Goal: Task Accomplishment & Management: Manage account settings

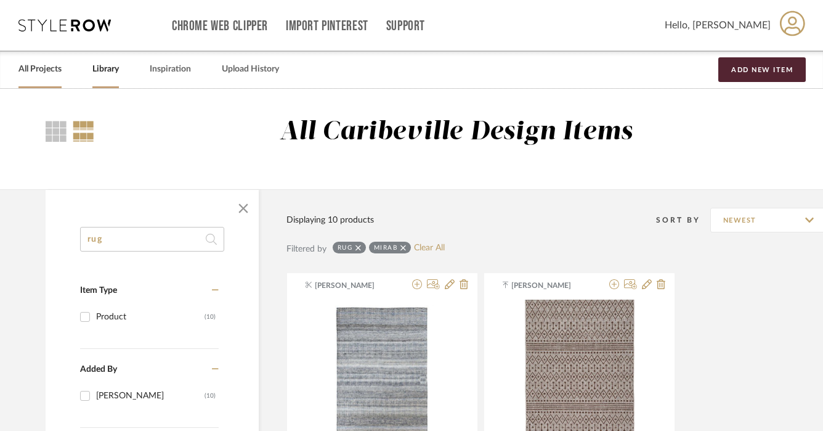
click at [54, 71] on link "All Projects" at bounding box center [39, 69] width 43 height 17
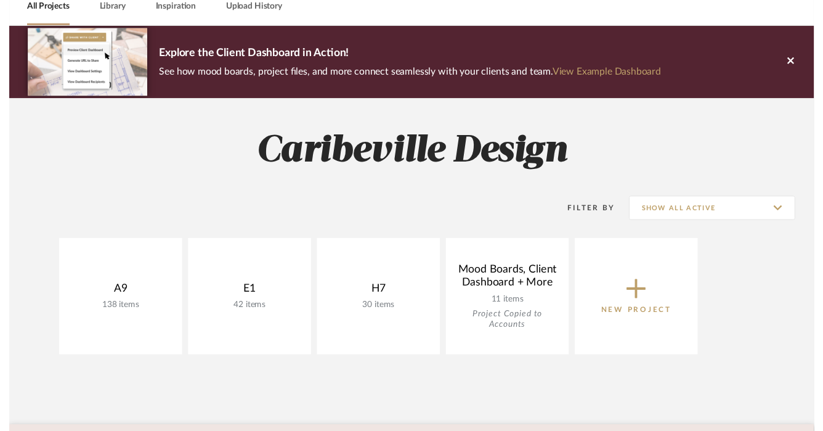
scroll to position [80, 0]
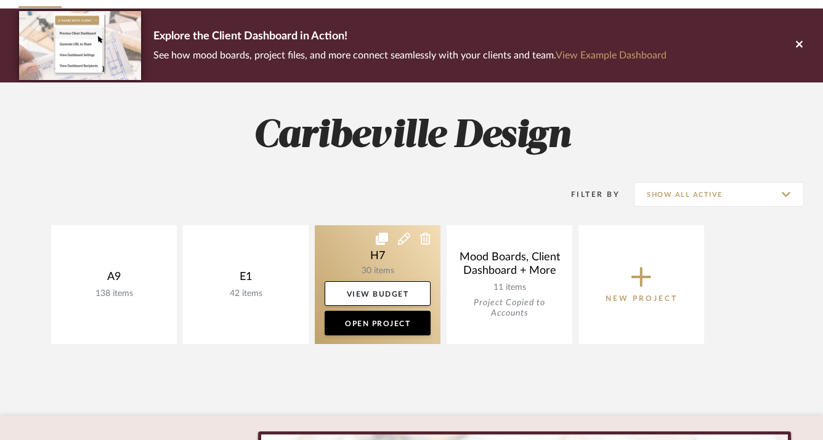
click at [365, 265] on link at bounding box center [378, 284] width 126 height 119
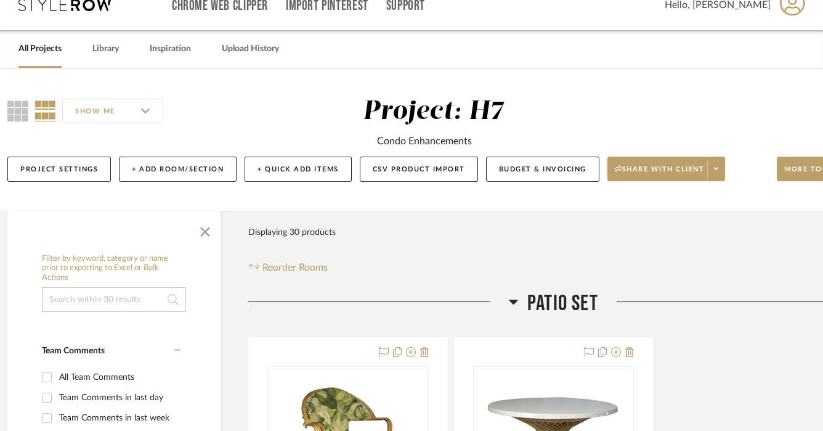
scroll to position [20, 9]
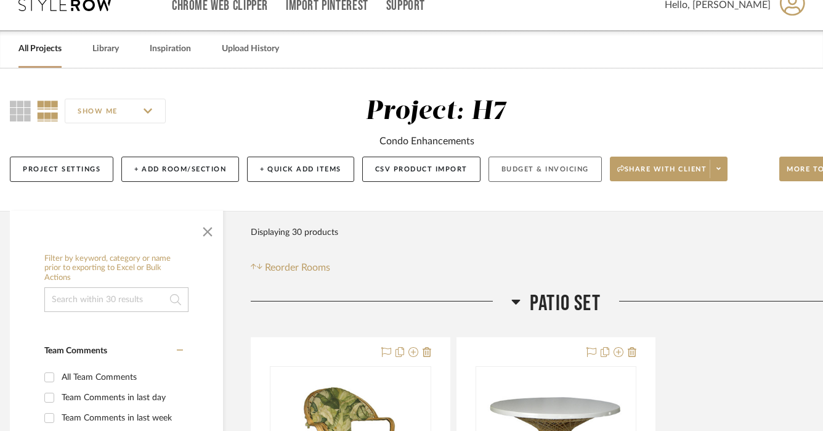
click at [504, 174] on button "Budget & Invoicing" at bounding box center [544, 168] width 113 height 25
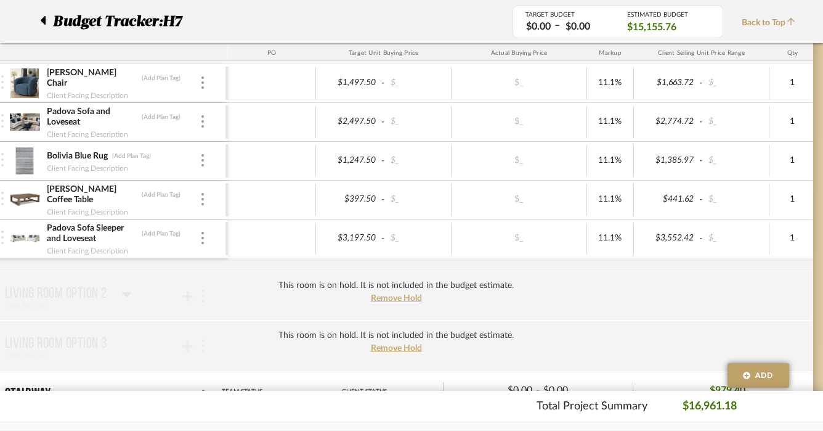
scroll to position [405, 47]
click at [411, 298] on span "Remove Hold" at bounding box center [396, 297] width 51 height 9
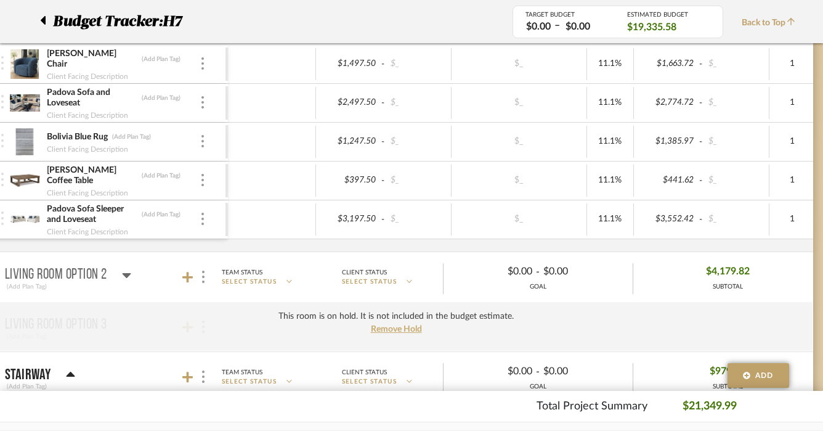
scroll to position [424, 47]
click at [203, 108] on div at bounding box center [203, 102] width 6 height 14
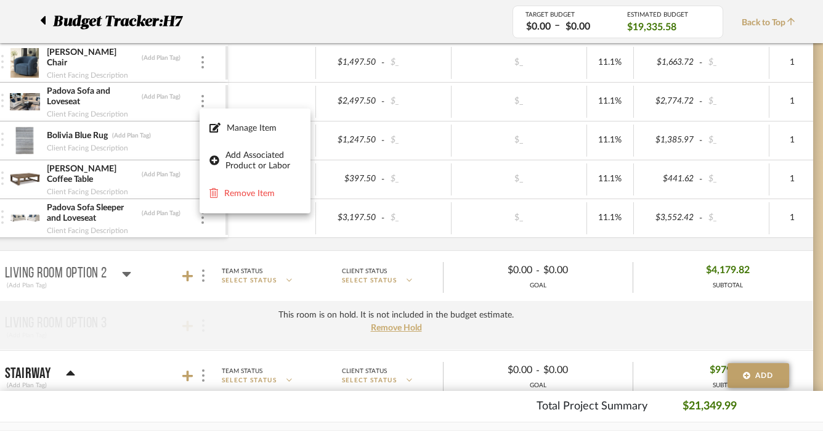
click at [120, 97] on div at bounding box center [411, 215] width 823 height 431
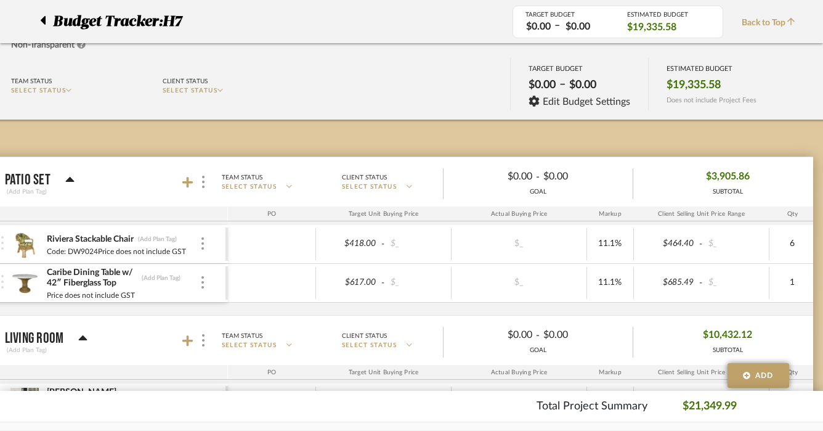
scroll to position [0, 47]
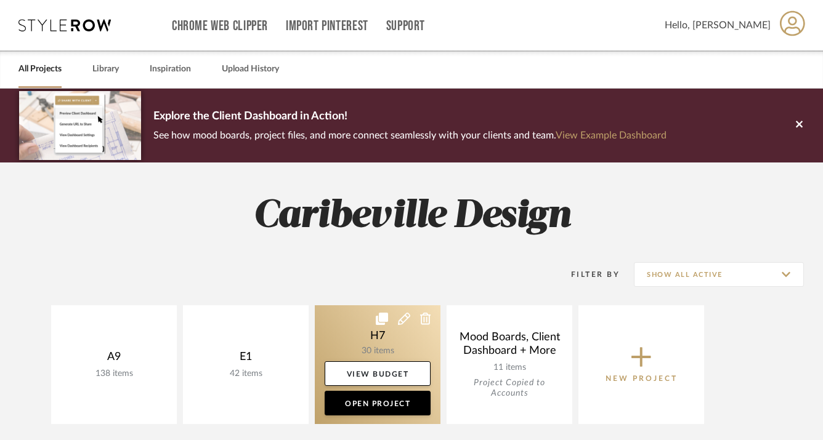
click at [338, 334] on link at bounding box center [378, 364] width 126 height 119
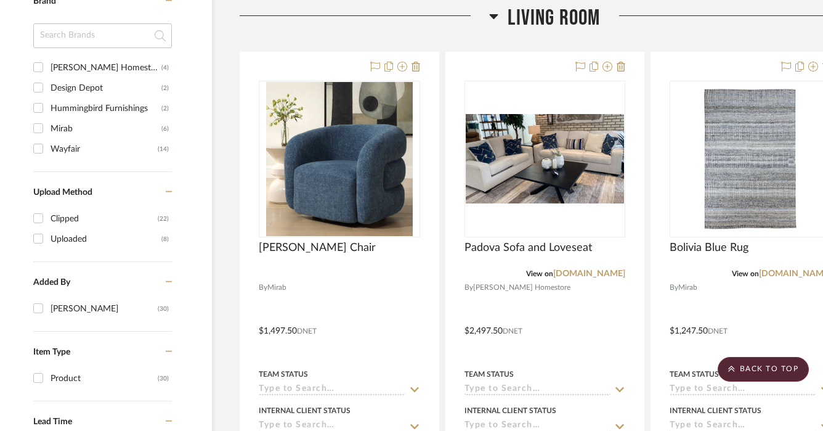
scroll to position [892, 20]
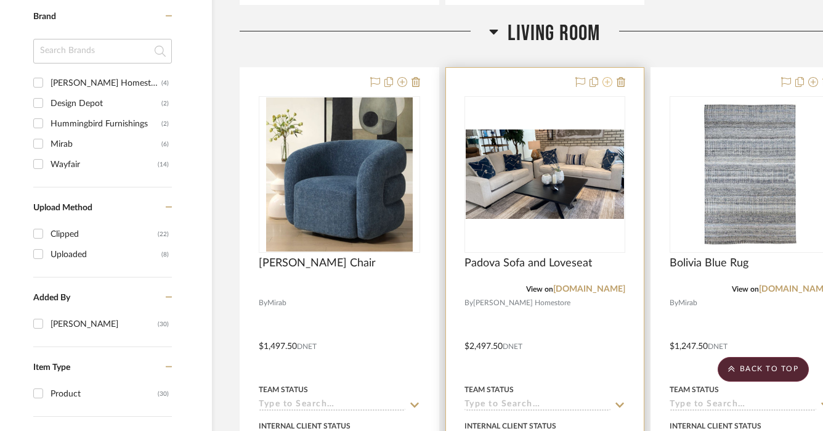
click at [607, 86] on icon at bounding box center [607, 82] width 10 height 10
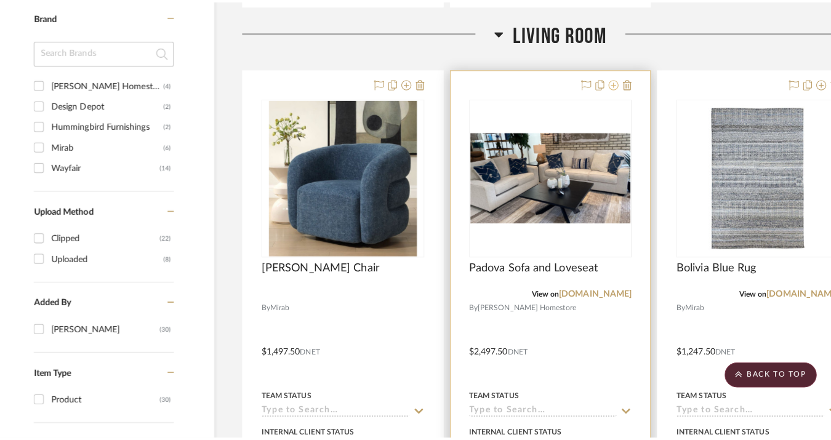
scroll to position [0, 0]
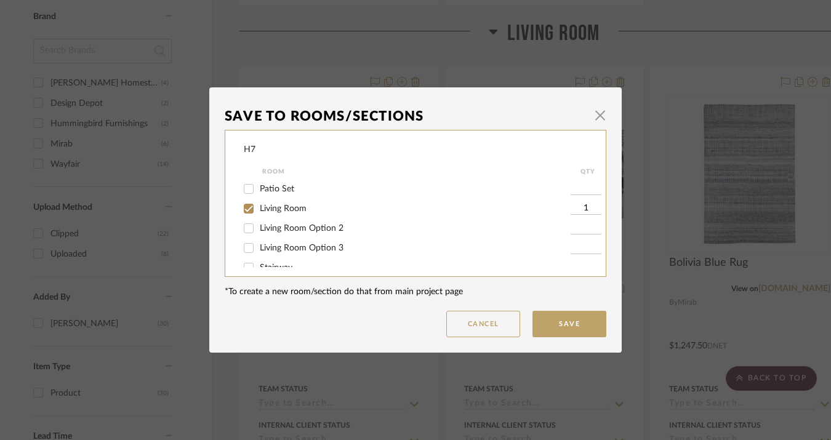
click at [333, 233] on span "Living Room Option 2" at bounding box center [302, 228] width 84 height 9
click at [259, 233] on input "Living Room Option 2" at bounding box center [249, 229] width 20 height 20
checkbox input "true"
type input "1"
click at [291, 211] on span "Living Room" at bounding box center [283, 208] width 47 height 9
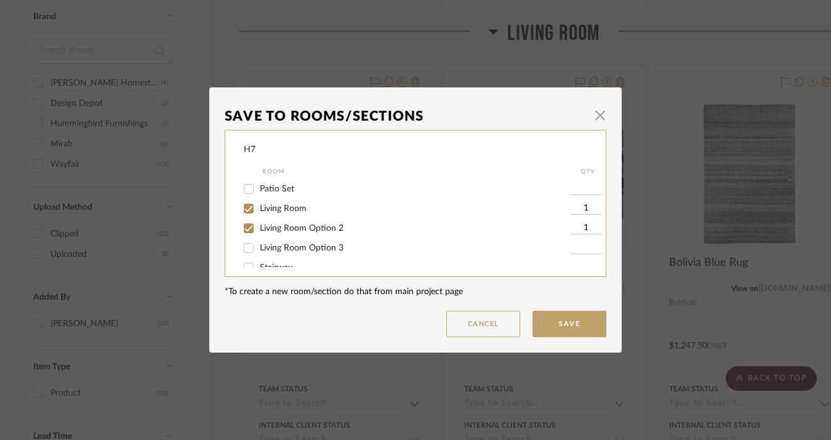
click at [259, 211] on input "Living Room" at bounding box center [249, 209] width 20 height 20
checkbox input "false"
click at [556, 325] on button "Save" at bounding box center [570, 324] width 74 height 26
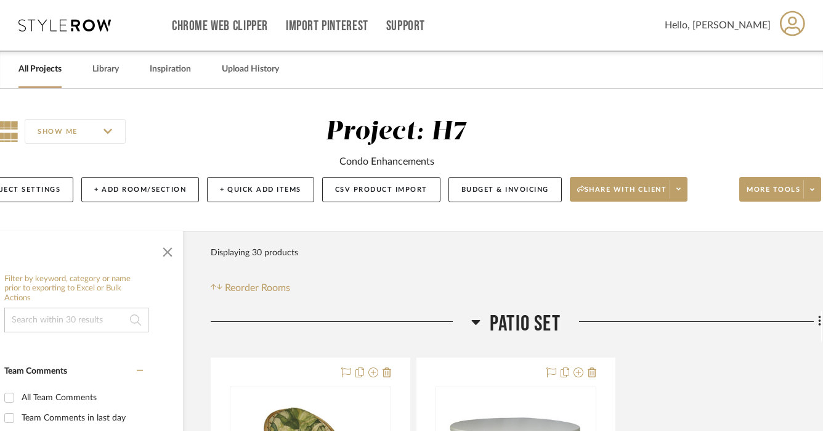
scroll to position [0, 46]
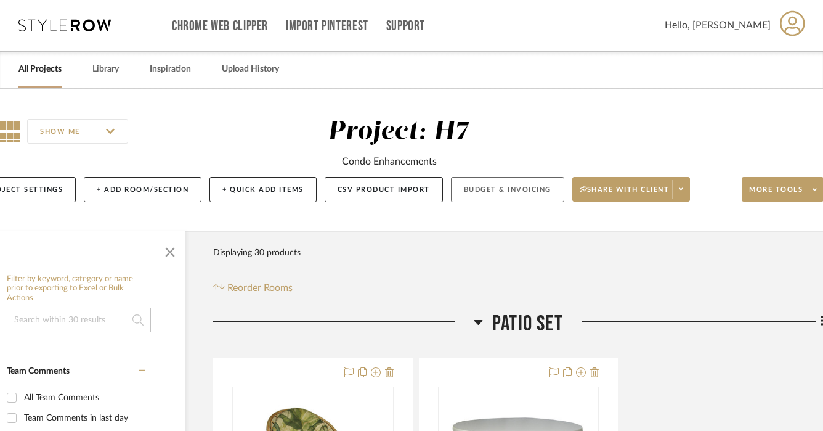
click at [487, 191] on button "Budget & Invoicing" at bounding box center [507, 189] width 113 height 25
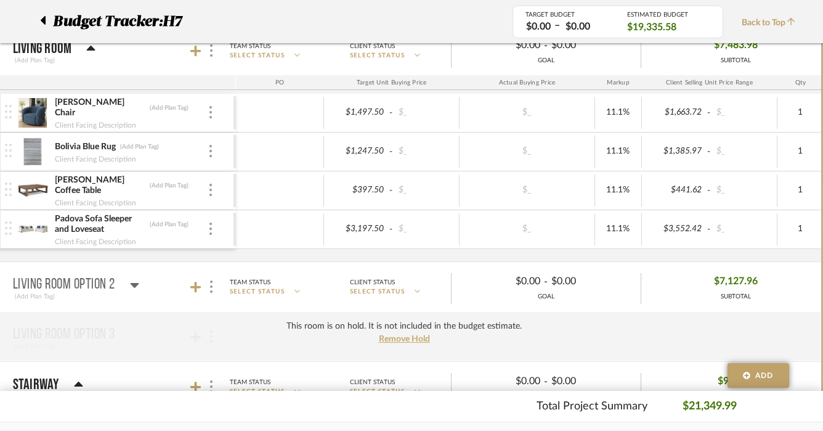
scroll to position [378, 39]
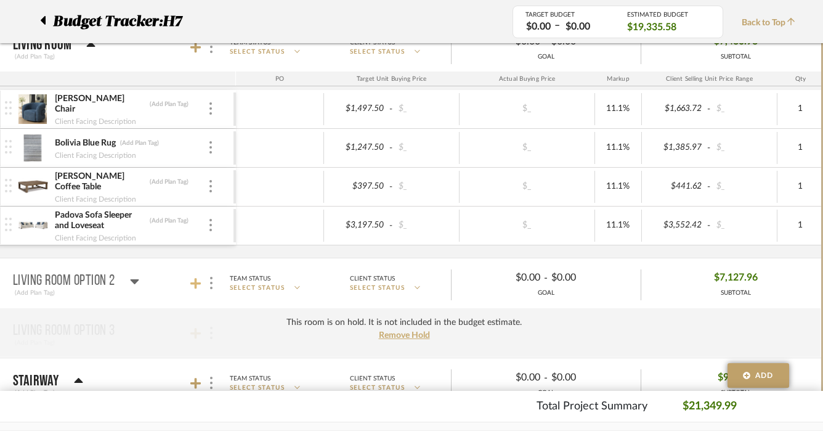
click at [195, 280] on icon at bounding box center [195, 283] width 11 height 11
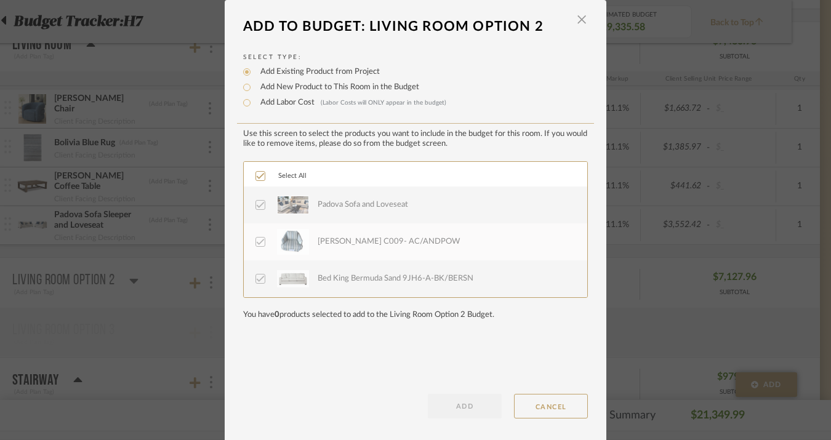
scroll to position [3, 0]
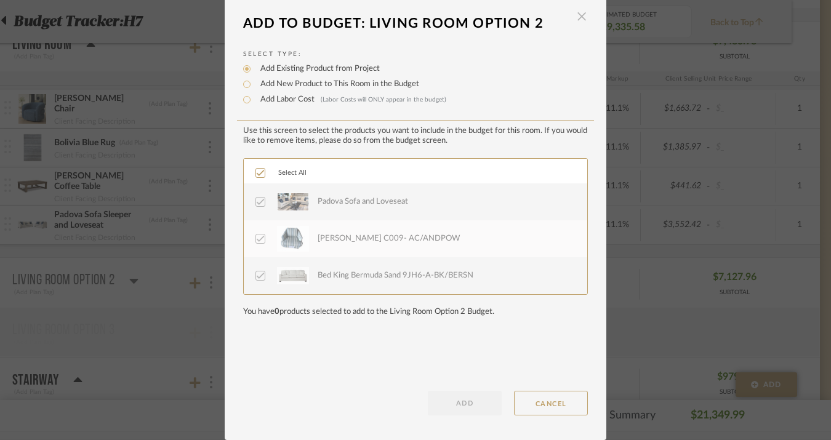
click at [580, 19] on span "button" at bounding box center [582, 16] width 25 height 25
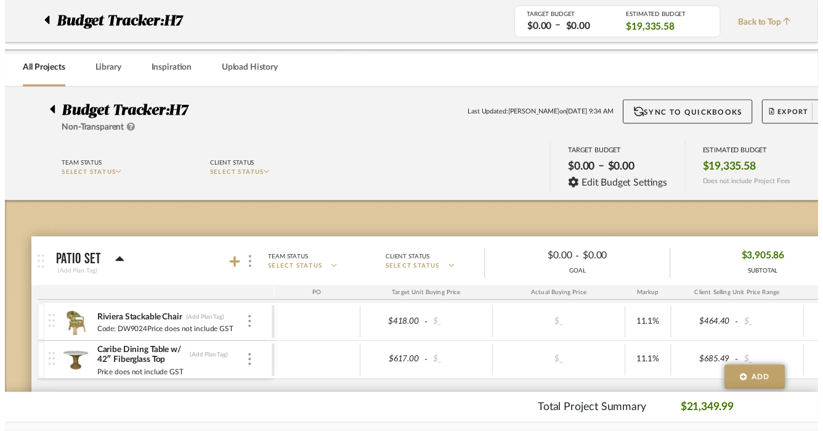
scroll to position [378, 39]
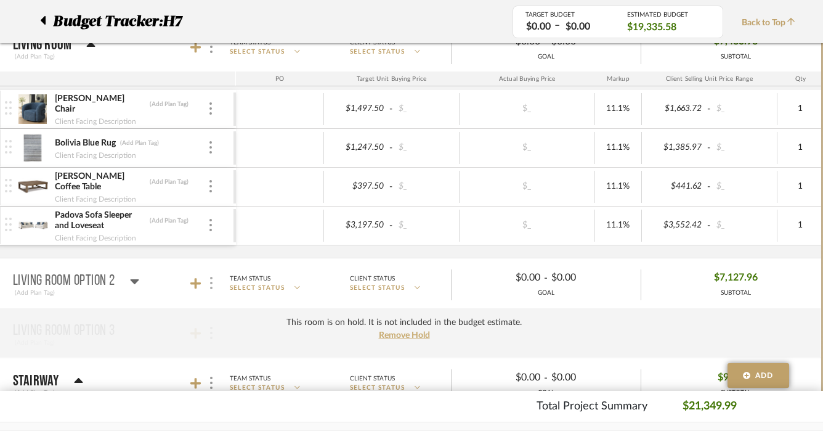
click at [214, 281] on div at bounding box center [210, 283] width 13 height 17
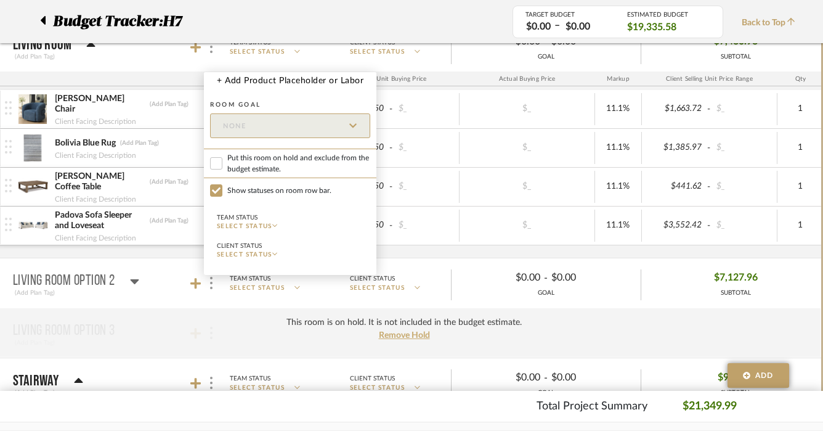
click at [153, 256] on div at bounding box center [411, 215] width 823 height 431
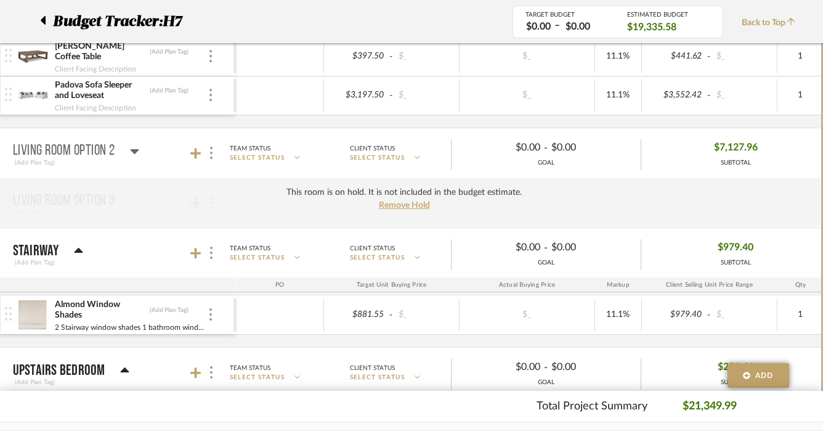
scroll to position [524, 39]
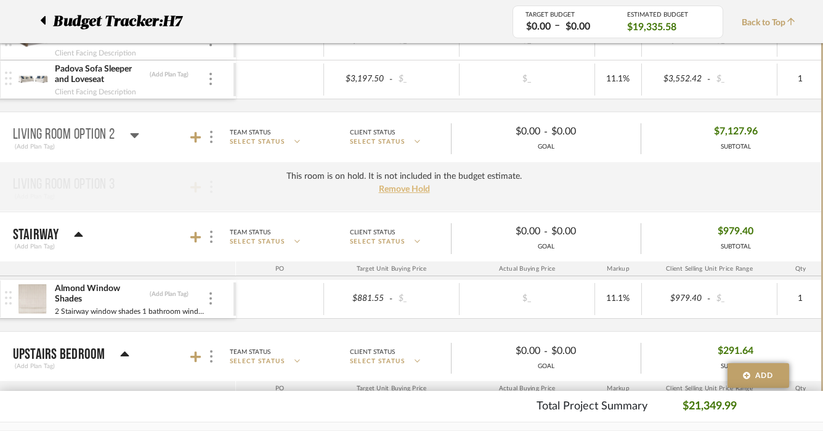
click at [396, 187] on span "Remove Hold" at bounding box center [404, 189] width 51 height 9
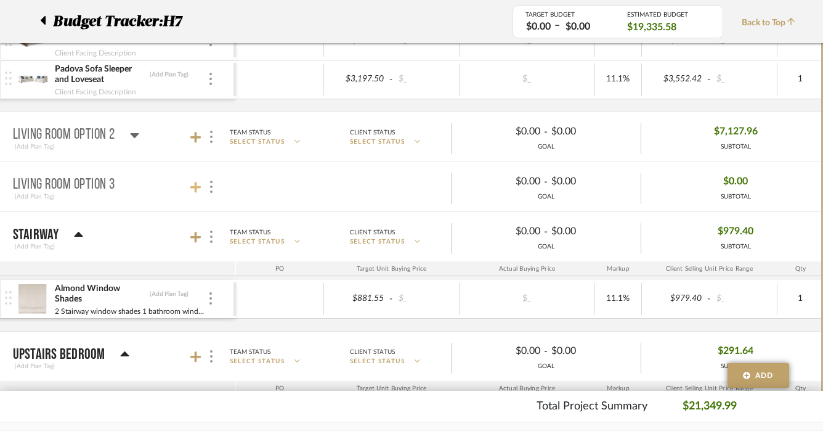
click at [192, 190] on icon at bounding box center [195, 187] width 11 height 12
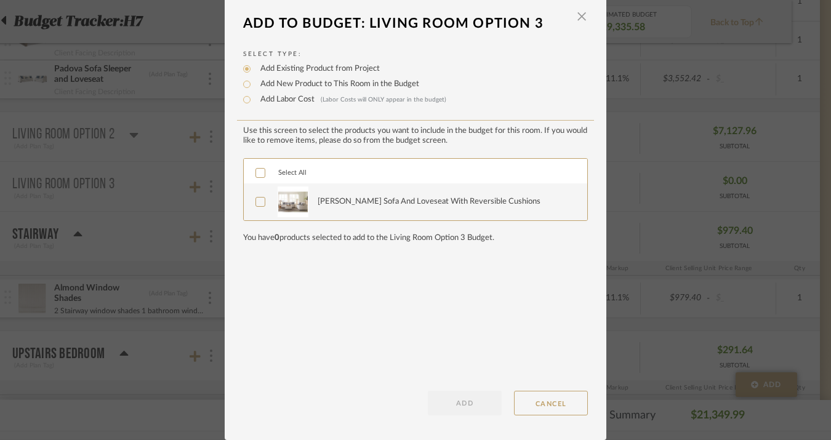
scroll to position [0, 0]
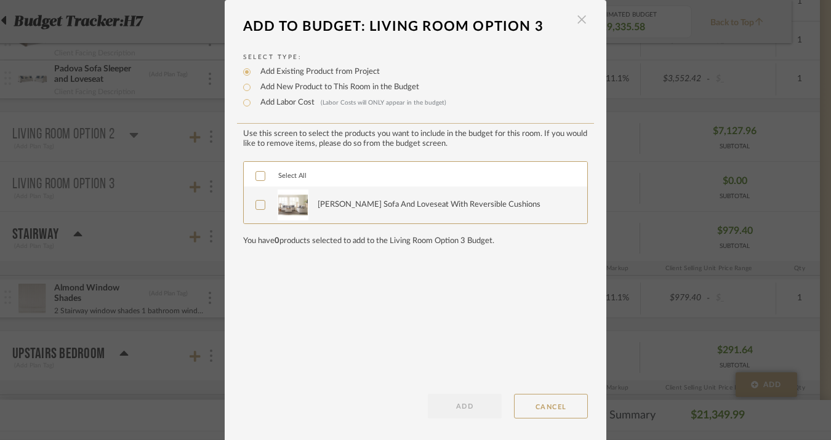
click at [580, 22] on span "button" at bounding box center [582, 19] width 25 height 25
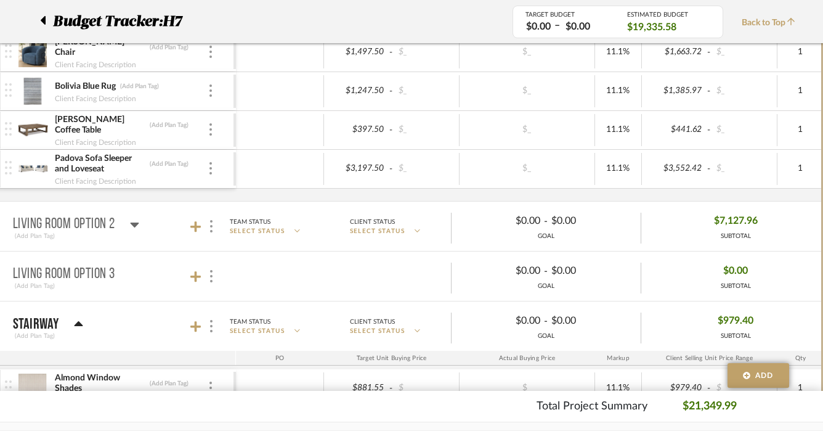
scroll to position [444, 39]
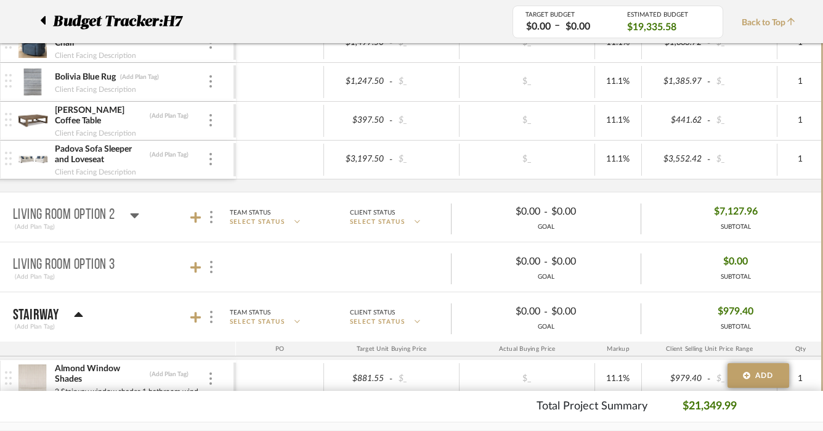
click at [139, 216] on mat-panel-title "Living Room Option 2 (Add Plan Tag)" at bounding box center [121, 217] width 217 height 30
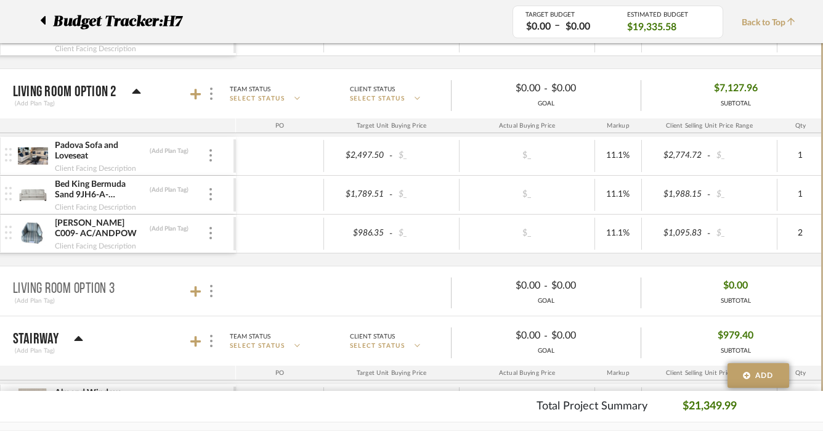
scroll to position [575, 39]
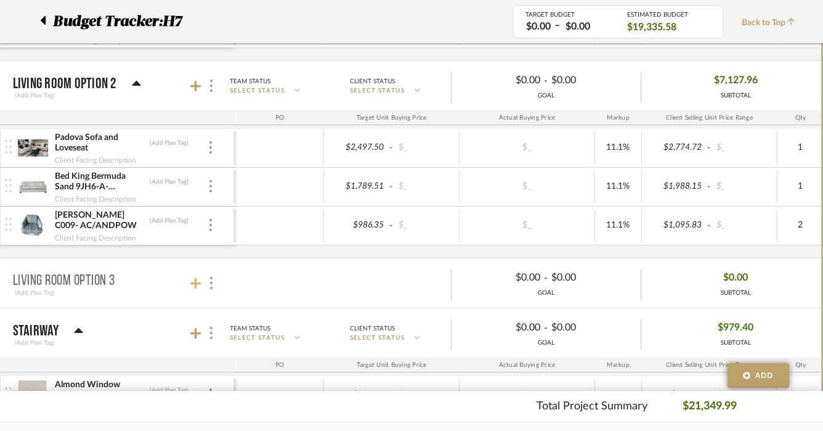
click at [200, 281] on fa-icon at bounding box center [195, 282] width 11 height 11
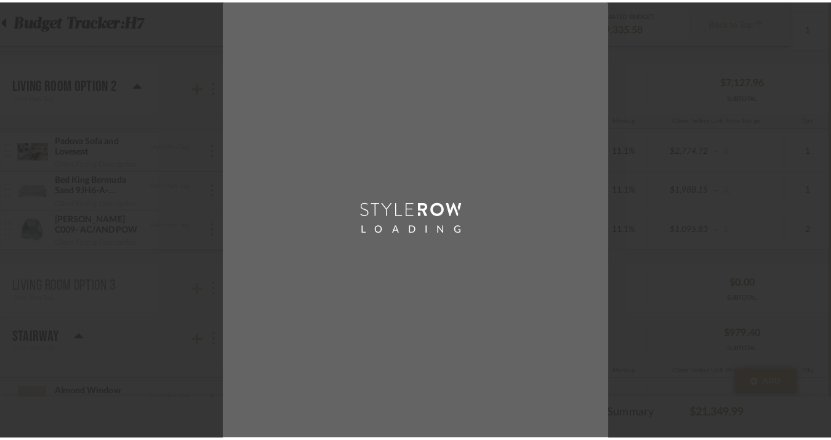
scroll to position [0, 0]
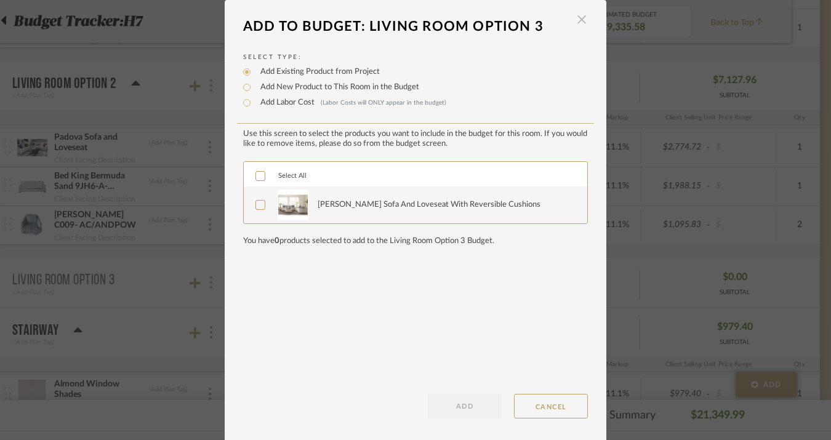
click at [577, 20] on span "button" at bounding box center [582, 19] width 25 height 25
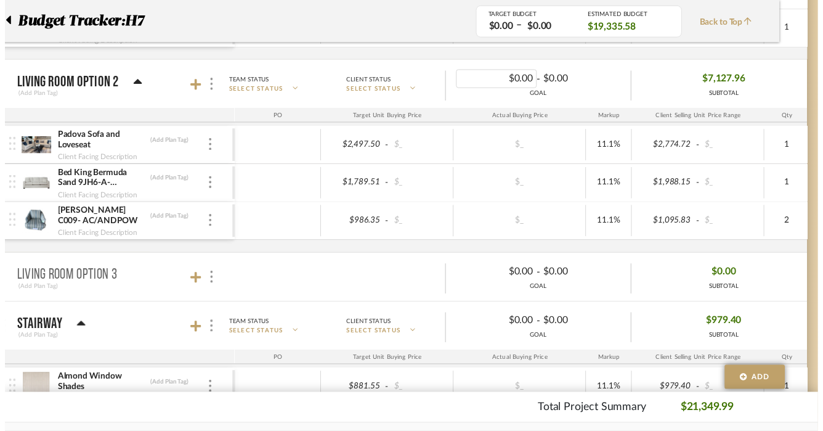
scroll to position [575, 39]
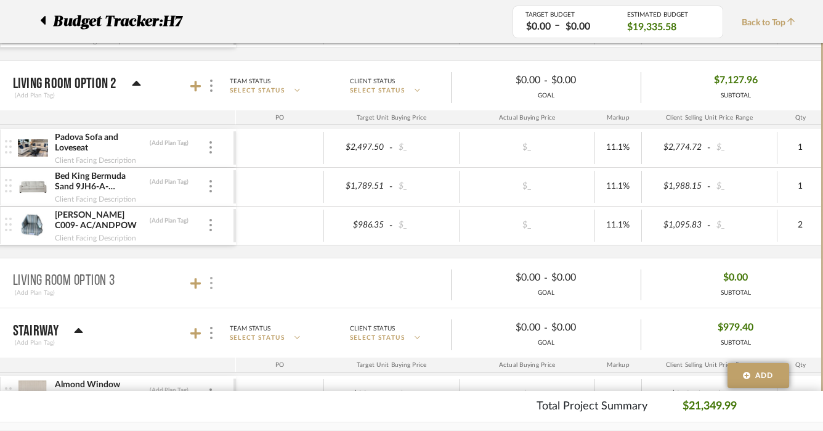
click at [210, 285] on img at bounding box center [211, 283] width 2 height 12
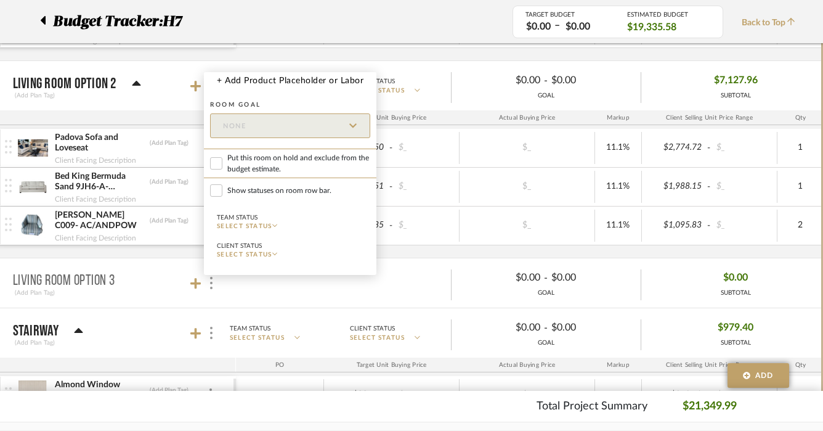
click at [196, 287] on div at bounding box center [411, 215] width 823 height 431
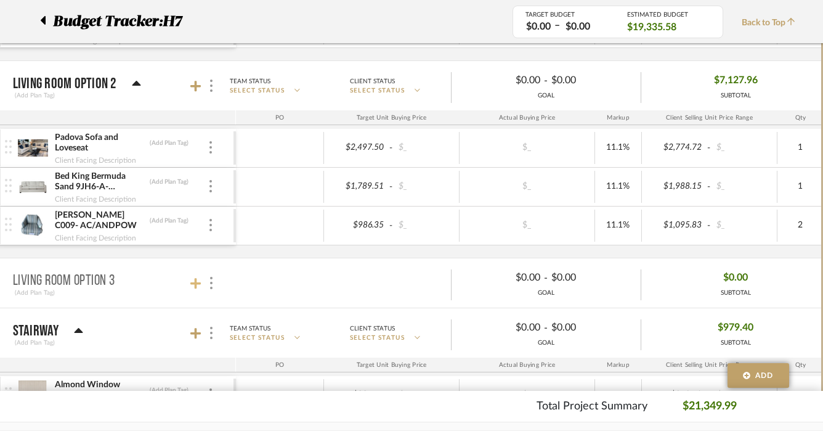
click at [193, 280] on icon at bounding box center [195, 283] width 11 height 12
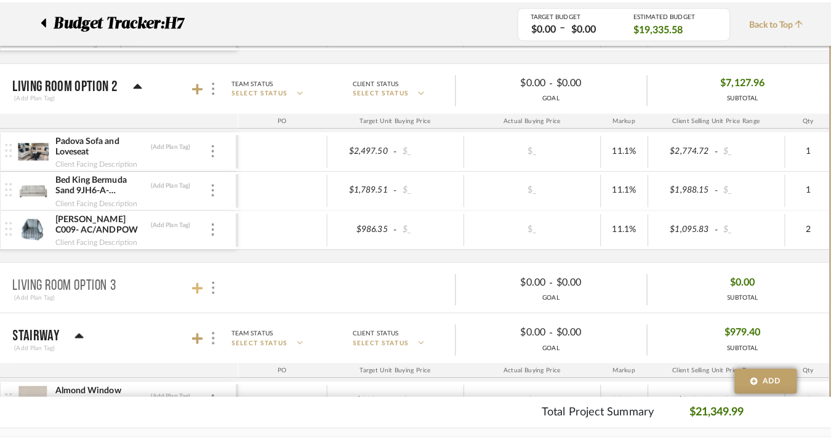
scroll to position [0, 0]
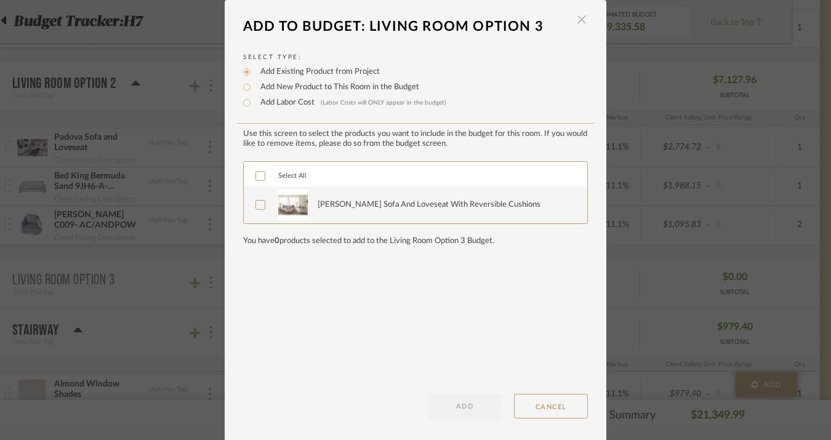
click at [575, 25] on span "button" at bounding box center [582, 19] width 25 height 25
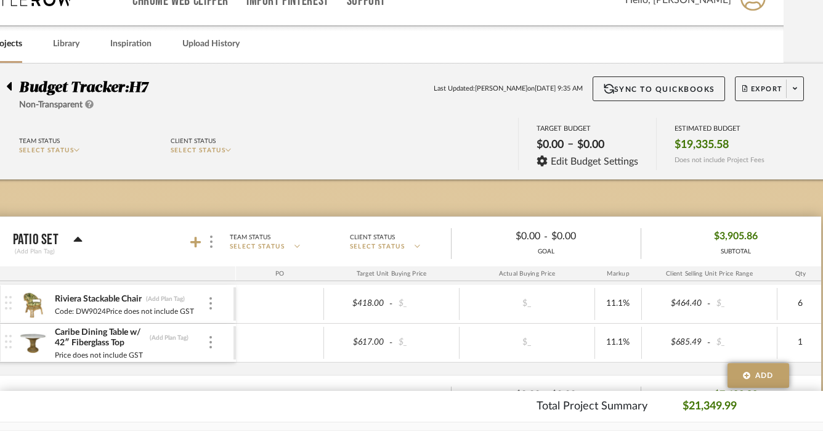
scroll to position [0, 39]
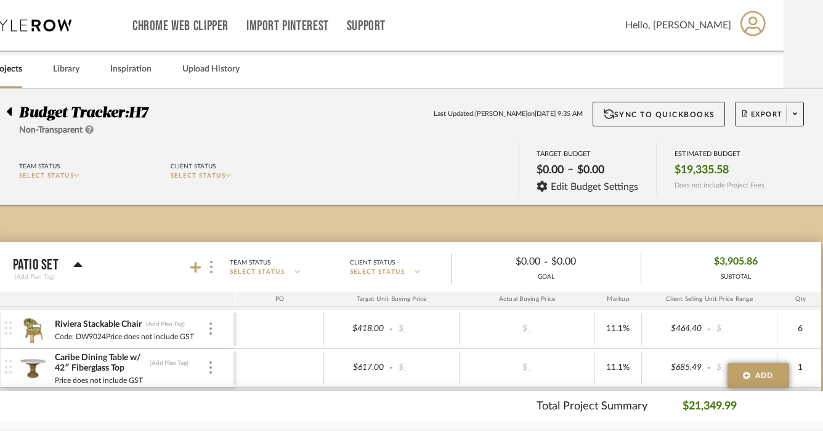
click at [17, 114] on div at bounding box center [12, 109] width 13 height 15
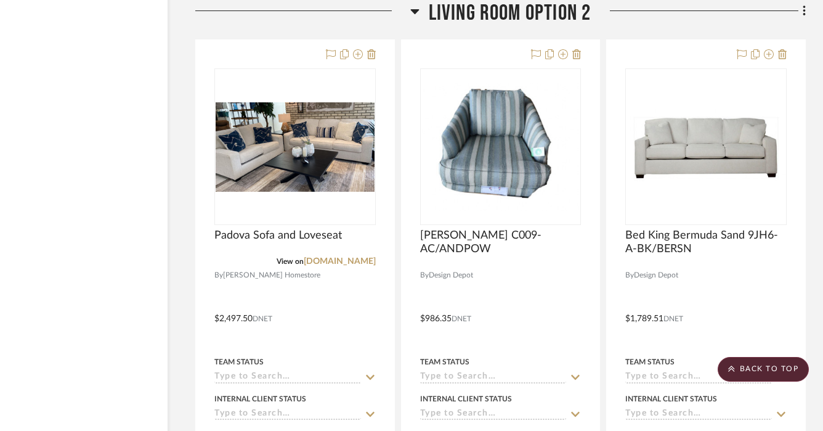
scroll to position [2066, 64]
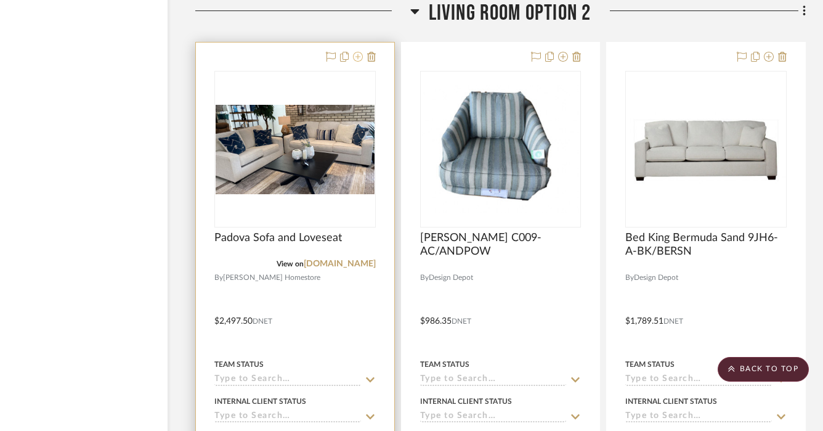
click at [356, 57] on icon at bounding box center [358, 57] width 10 height 10
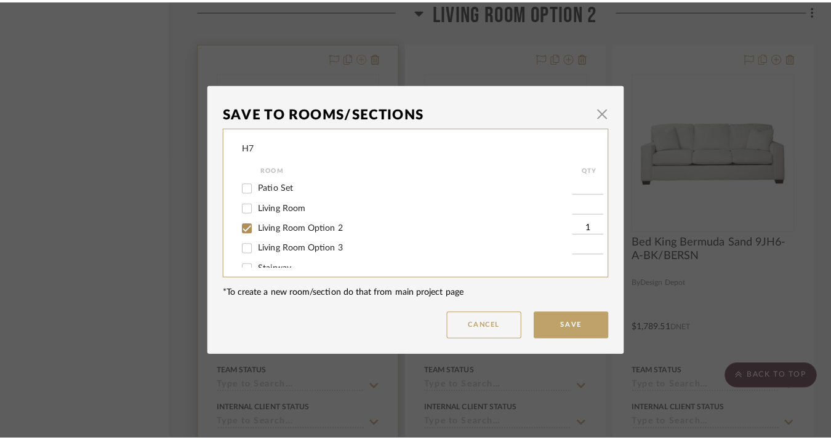
scroll to position [0, 0]
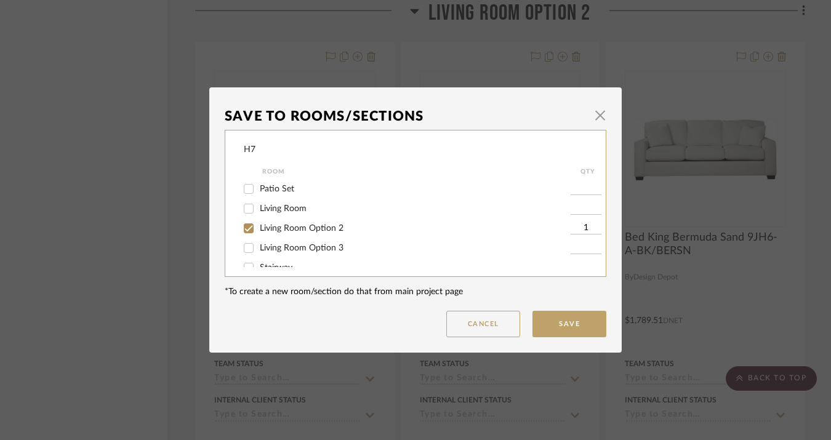
click at [328, 252] on span "Living Room Option 3" at bounding box center [302, 248] width 84 height 9
click at [259, 252] on input "Living Room Option 3" at bounding box center [249, 248] width 20 height 20
checkbox input "true"
type input "1"
click at [297, 232] on span "Living Room Option 2" at bounding box center [302, 228] width 84 height 9
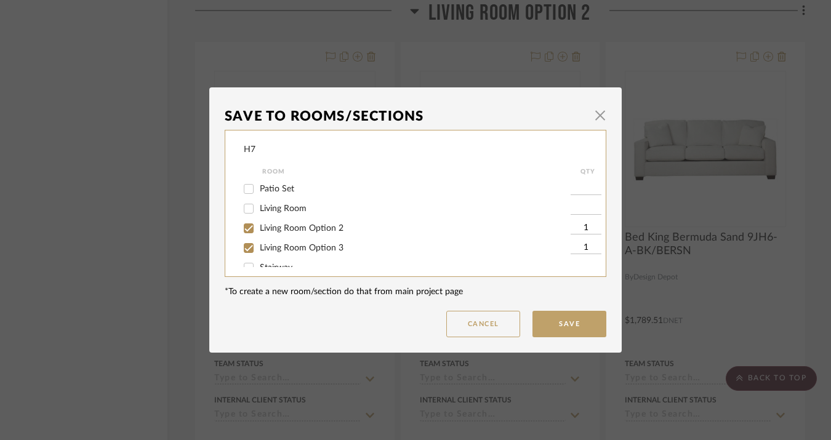
click at [259, 232] on input "Living Room Option 2" at bounding box center [249, 229] width 20 height 20
checkbox input "false"
click at [589, 333] on button "Save" at bounding box center [570, 324] width 74 height 26
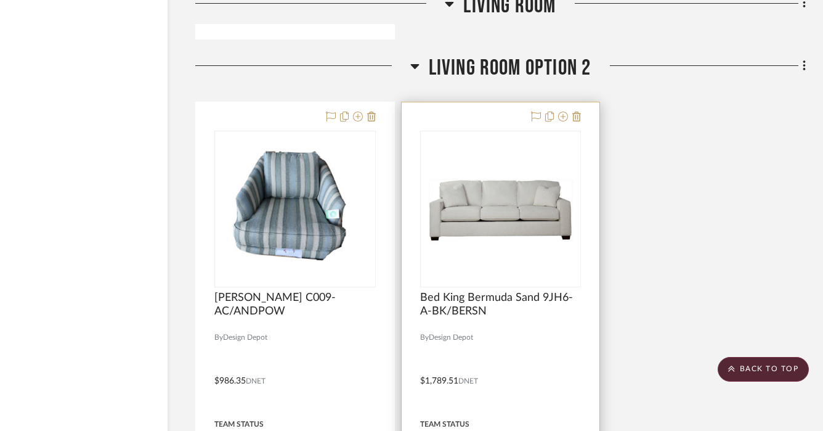
scroll to position [2001, 64]
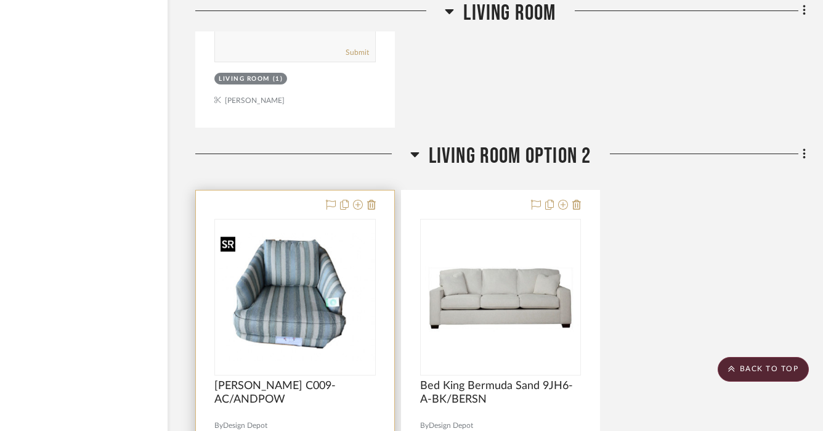
click at [0, 0] on img at bounding box center [0, 0] width 0 height 0
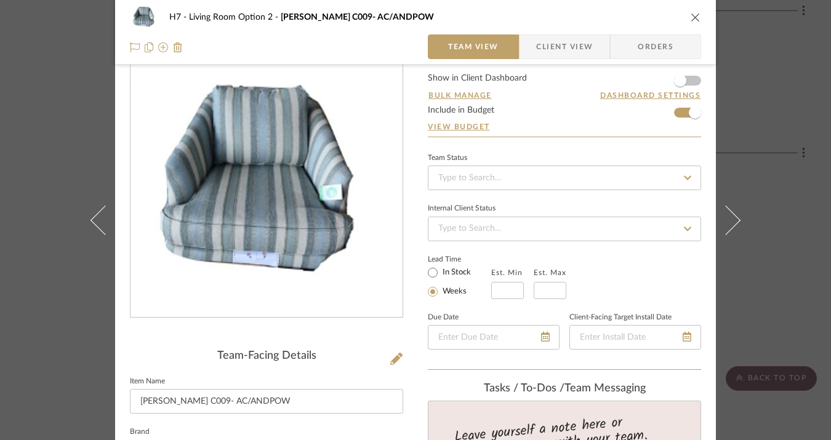
scroll to position [0, 0]
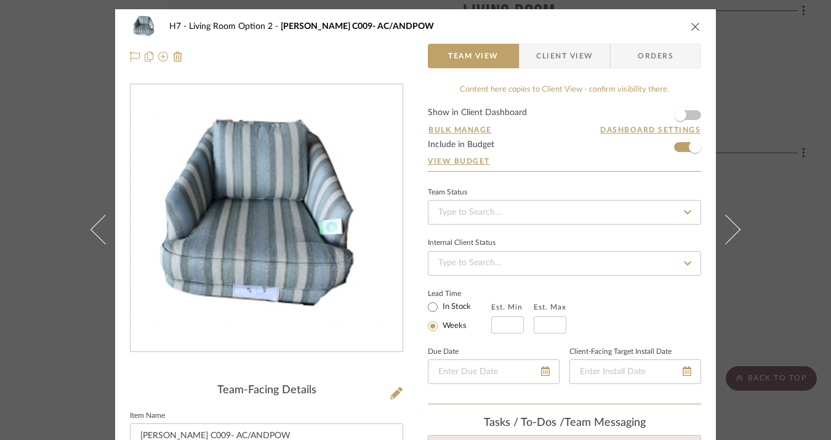
click at [694, 29] on icon "close" at bounding box center [696, 27] width 10 height 10
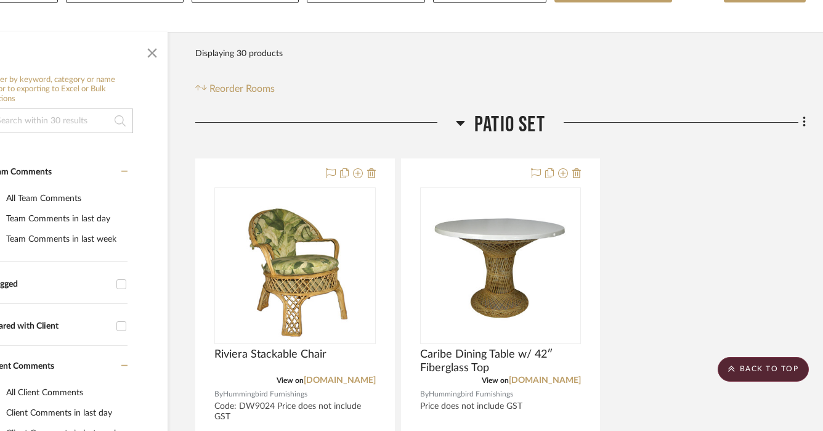
scroll to position [0, 64]
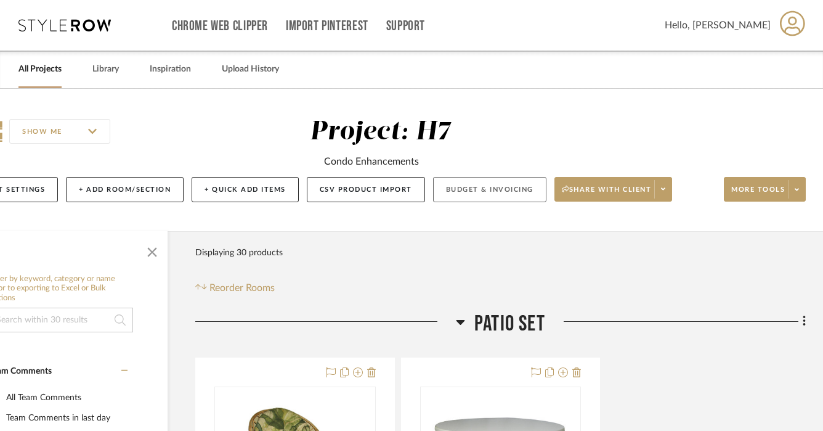
click at [469, 190] on button "Budget & Invoicing" at bounding box center [489, 189] width 113 height 25
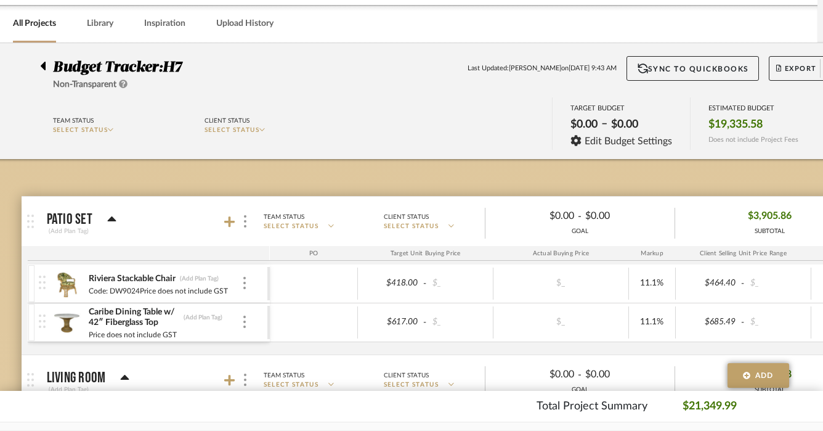
scroll to position [36, 6]
